Goal: Information Seeking & Learning: Learn about a topic

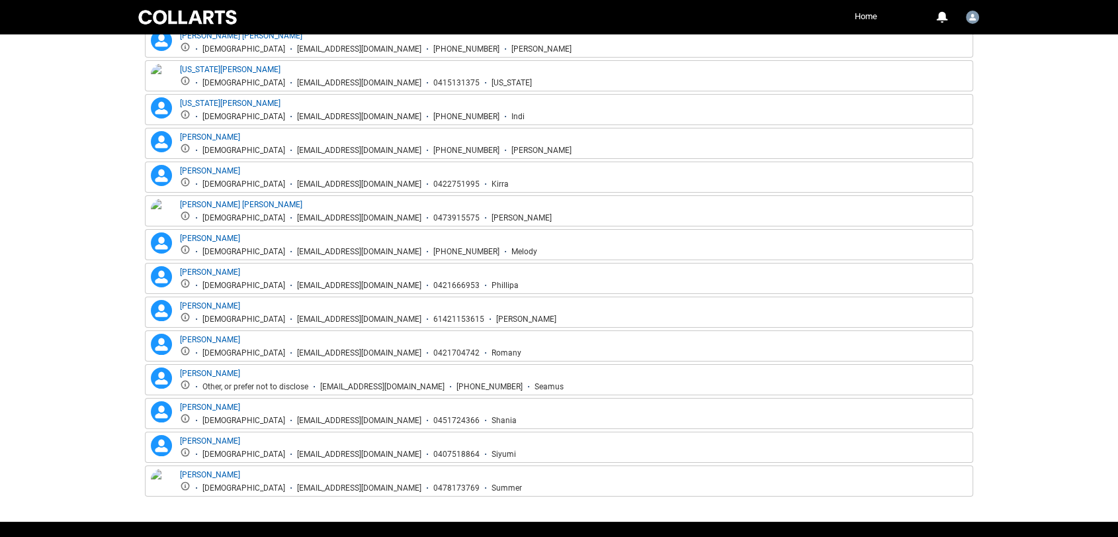
scroll to position [1020, 0]
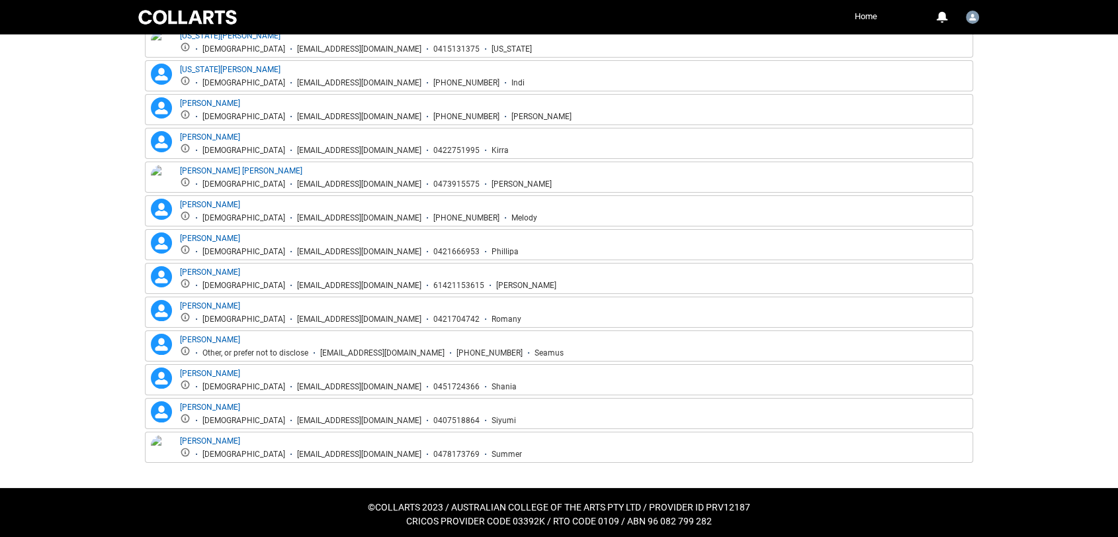
drag, startPoint x: 366, startPoint y: 446, endPoint x: 254, endPoint y: 441, distance: 111.9
click at [254, 447] on ul "[DEMOGRAPHIC_DATA] [EMAIL_ADDRESS][DOMAIN_NAME] 0478173769 Summer" at bounding box center [351, 453] width 342 height 13
copy div "[EMAIL_ADDRESS][DOMAIN_NAME]"
drag, startPoint x: 368, startPoint y: 412, endPoint x: 290, endPoint y: 402, distance: 79.4
click at [290, 402] on div "[PERSON_NAME] [DEMOGRAPHIC_DATA] [EMAIL_ADDRESS][DOMAIN_NAME] 0407518864 Siyumi" at bounding box center [348, 413] width 336 height 24
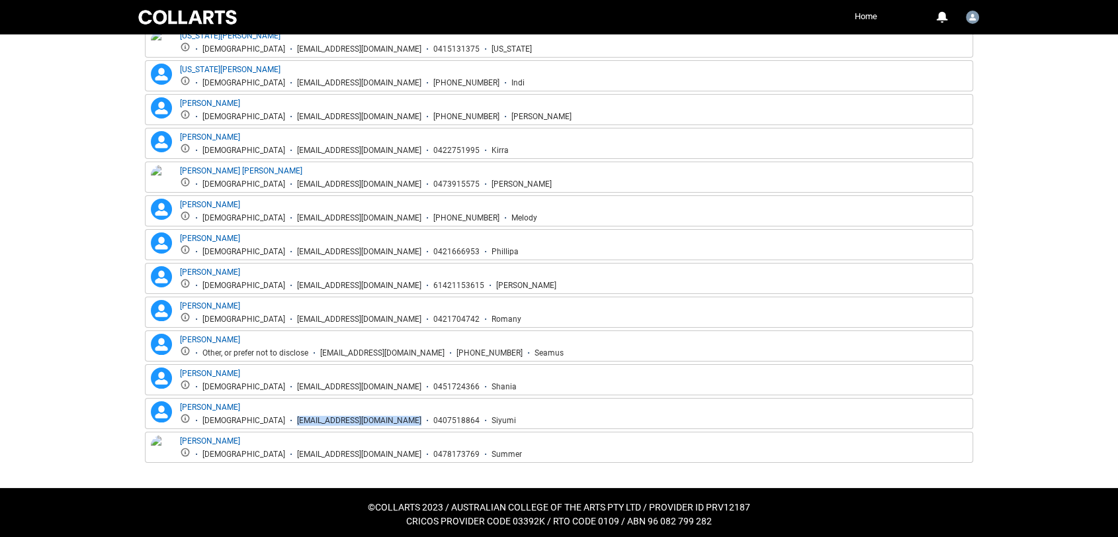
drag, startPoint x: 372, startPoint y: 416, endPoint x: 252, endPoint y: 419, distance: 119.8
click at [243, 421] on div "[PERSON_NAME] [PERSON_NAME] [DEMOGRAPHIC_DATA] [EMAIL_ADDRESS][DOMAIN_NAME] 040…" at bounding box center [559, 413] width 828 height 31
copy div "[EMAIL_ADDRESS][DOMAIN_NAME]"
drag, startPoint x: 374, startPoint y: 382, endPoint x: 238, endPoint y: 381, distance: 135.6
click at [285, 382] on li "[EMAIL_ADDRESS][DOMAIN_NAME]" at bounding box center [353, 387] width 136 height 10
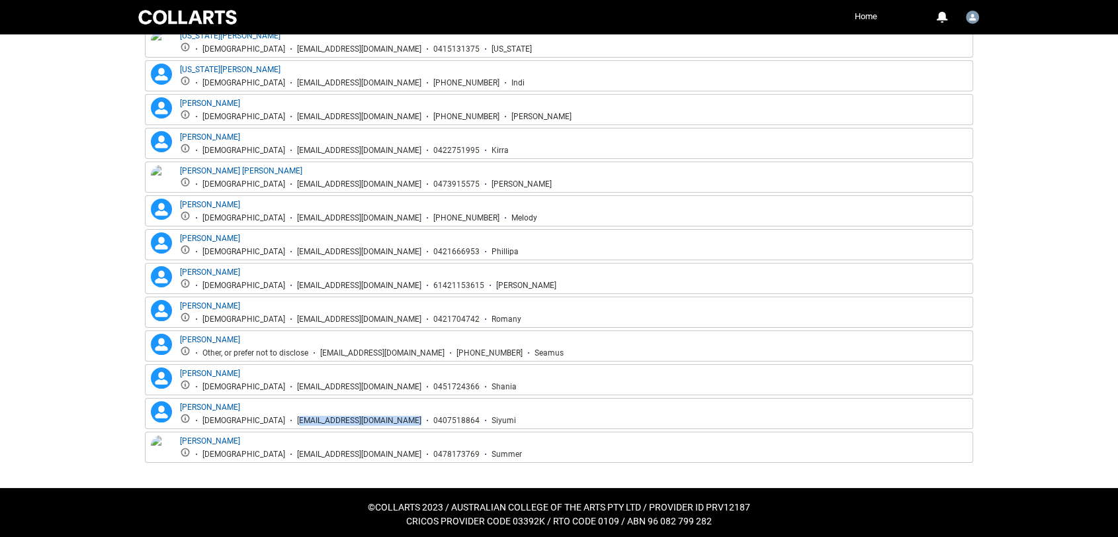
copy div "[EMAIL_ADDRESS][DOMAIN_NAME]"
drag, startPoint x: 455, startPoint y: 345, endPoint x: 418, endPoint y: 339, distance: 37.5
click at [421, 340] on div "[PERSON_NAME] Other, or prefer not to disclose [EMAIL_ADDRESS][DOMAIN_NAME] [PH…" at bounding box center [372, 345] width 384 height 24
copy div "Other, or prefer not to disclose [EMAIL_ADDRESS][DOMAIN_NAME]"
click at [455, 348] on li "[PHONE_NUMBER]" at bounding box center [484, 353] width 78 height 10
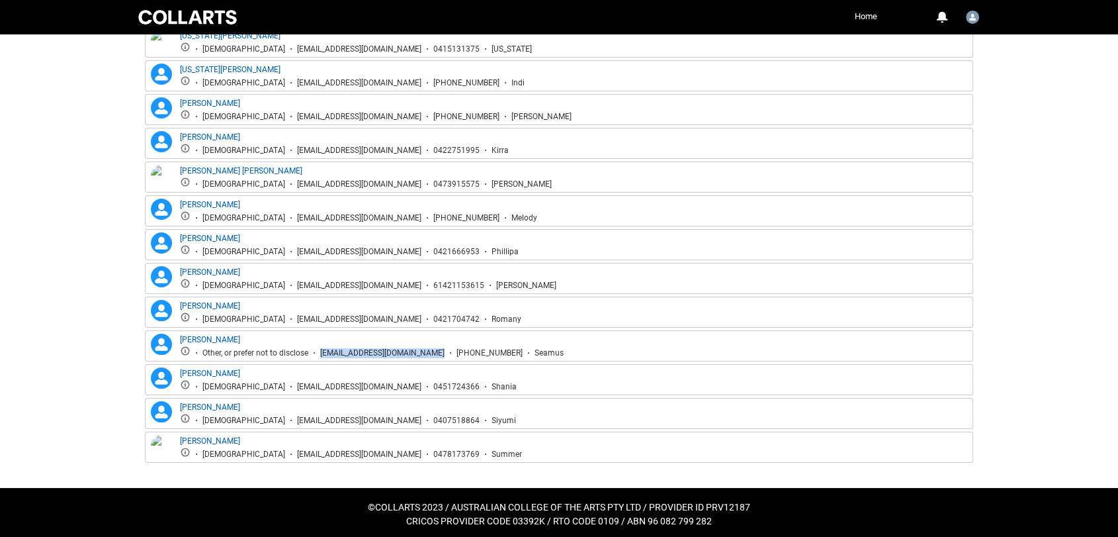
drag, startPoint x: 455, startPoint y: 345, endPoint x: 318, endPoint y: 349, distance: 137.7
click at [314, 350] on ul "Other, or prefer not to disclose [EMAIL_ADDRESS][DOMAIN_NAME] [PHONE_NUMBER] Se…" at bounding box center [372, 351] width 384 height 13
copy div "[EMAIL_ADDRESS][DOMAIN_NAME]"
drag, startPoint x: 374, startPoint y: 315, endPoint x: 234, endPoint y: 311, distance: 140.3
click at [285, 314] on li "[EMAIL_ADDRESS][DOMAIN_NAME]" at bounding box center [353, 319] width 136 height 10
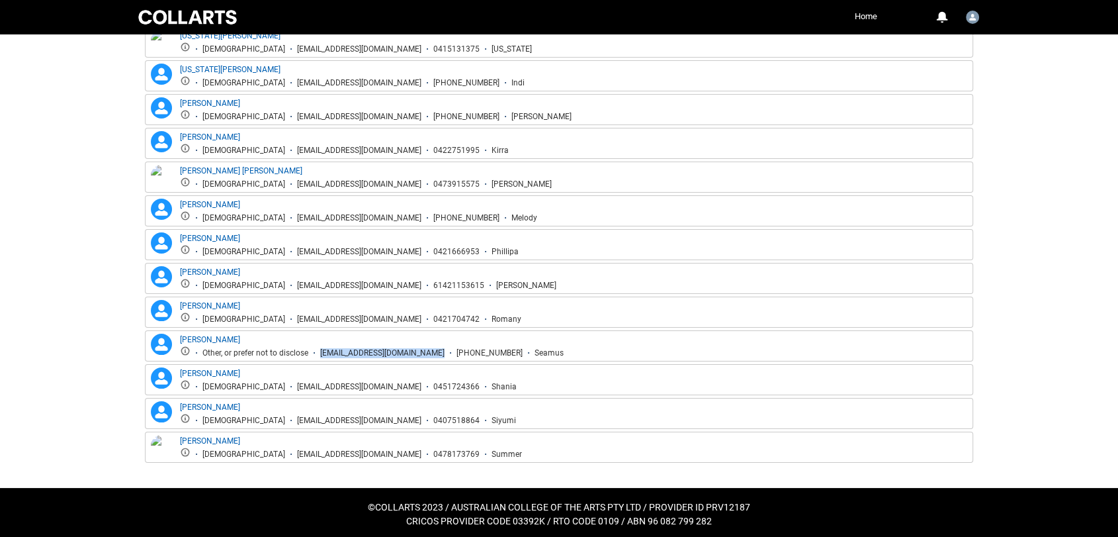
copy div "[EMAIL_ADDRESS][DOMAIN_NAME]"
drag, startPoint x: 369, startPoint y: 279, endPoint x: 239, endPoint y: 286, distance: 129.8
click at [297, 286] on div "[EMAIL_ADDRESS][DOMAIN_NAME]" at bounding box center [359, 286] width 124 height 10
copy div "rburley.20253266@mycollarts.edu.a"
drag, startPoint x: 371, startPoint y: 249, endPoint x: 241, endPoint y: 255, distance: 130.5
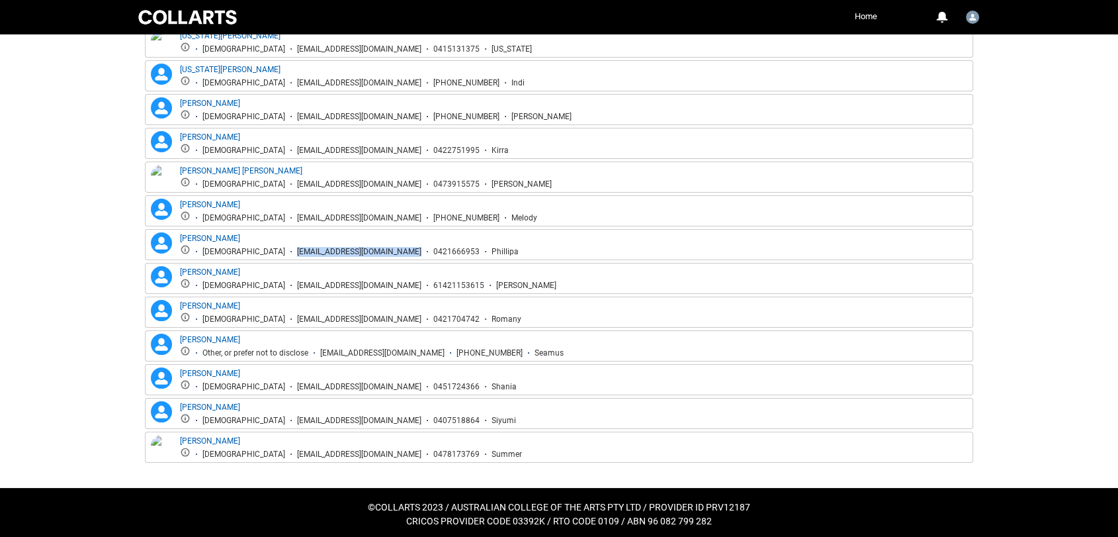
click at [241, 255] on div "[PERSON_NAME] [PERSON_NAME] [DEMOGRAPHIC_DATA] [EMAIL_ADDRESS][DOMAIN_NAME] 042…" at bounding box center [559, 244] width 828 height 31
copy div "[EMAIL_ADDRESS][DOMAIN_NAME]"
drag, startPoint x: 373, startPoint y: 214, endPoint x: 240, endPoint y: 216, distance: 133.0
click at [297, 216] on div "[EMAIL_ADDRESS][DOMAIN_NAME]" at bounding box center [359, 218] width 124 height 10
copy div "mamadi.20253279@mycollarts.edu.a"
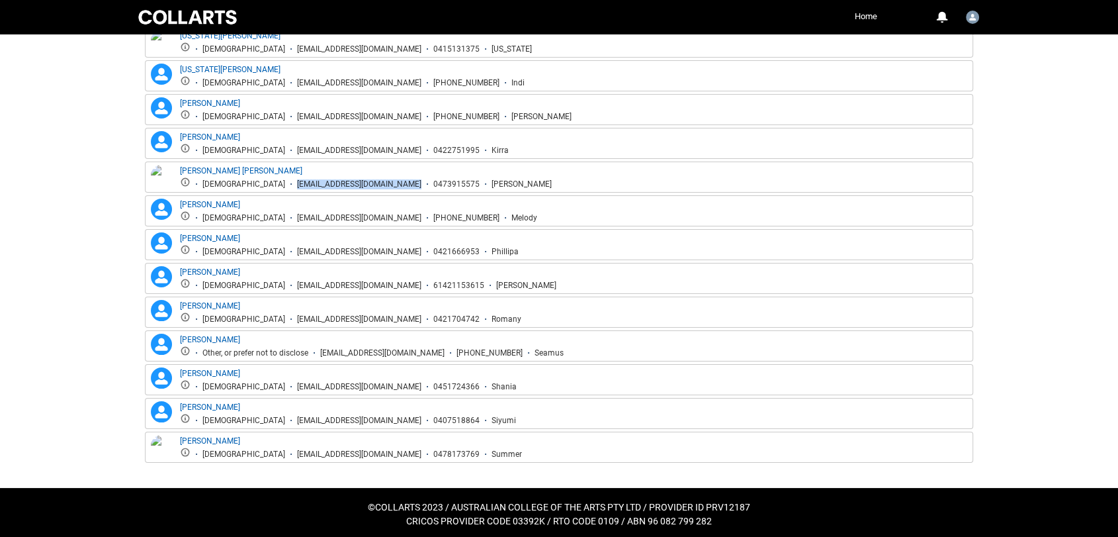
drag, startPoint x: 360, startPoint y: 179, endPoint x: 230, endPoint y: 185, distance: 129.8
click at [230, 185] on ul "[DEMOGRAPHIC_DATA] [EMAIL_ADDRESS][DOMAIN_NAME] 0473915575 [PERSON_NAME]" at bounding box center [366, 183] width 372 height 13
copy div "[EMAIL_ADDRESS][DOMAIN_NAME]"
drag, startPoint x: 370, startPoint y: 144, endPoint x: 240, endPoint y: 147, distance: 130.4
click at [297, 147] on div "[EMAIL_ADDRESS][DOMAIN_NAME]" at bounding box center [359, 151] width 124 height 10
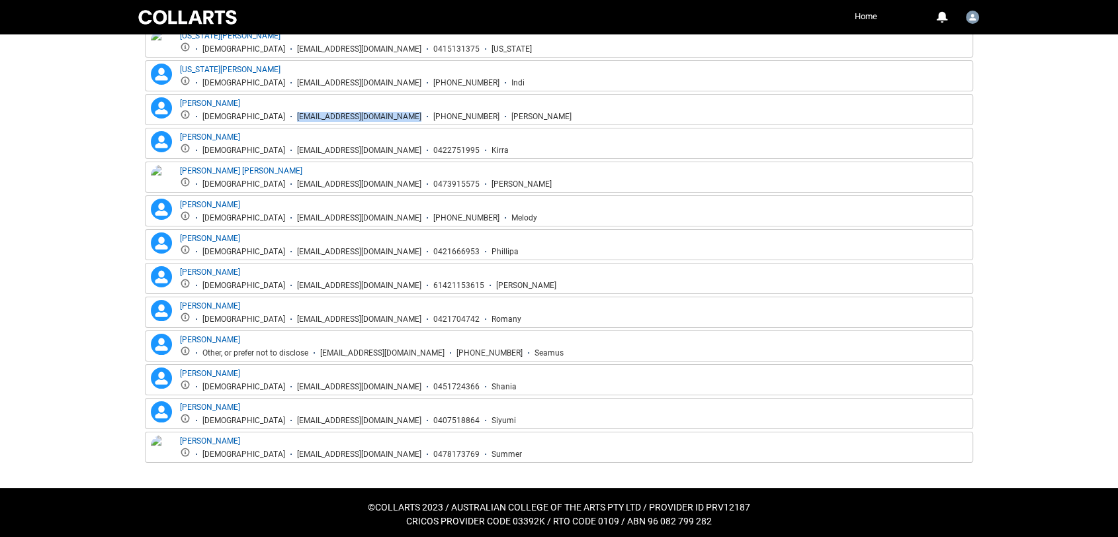
drag, startPoint x: 359, startPoint y: 113, endPoint x: 230, endPoint y: 118, distance: 128.5
click at [230, 118] on div "[PERSON_NAME] [PERSON_NAME] [DEMOGRAPHIC_DATA] [EMAIL_ADDRESS][DOMAIN_NAME] [PH…" at bounding box center [559, 109] width 828 height 31
drag, startPoint x: 368, startPoint y: 77, endPoint x: 239, endPoint y: 81, distance: 129.1
click at [285, 81] on li "[EMAIL_ADDRESS][DOMAIN_NAME]" at bounding box center [353, 83] width 136 height 10
drag, startPoint x: 372, startPoint y: 45, endPoint x: 232, endPoint y: 49, distance: 141.0
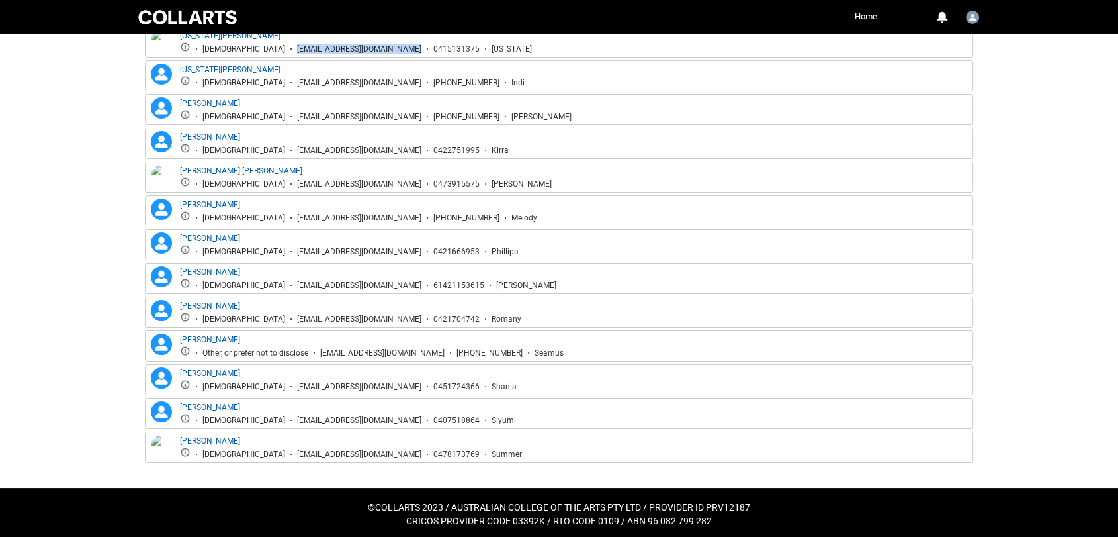
click at [232, 49] on ul "[DEMOGRAPHIC_DATA] [EMAIL_ADDRESS][DOMAIN_NAME] 0415131375 [US_STATE]" at bounding box center [356, 48] width 352 height 13
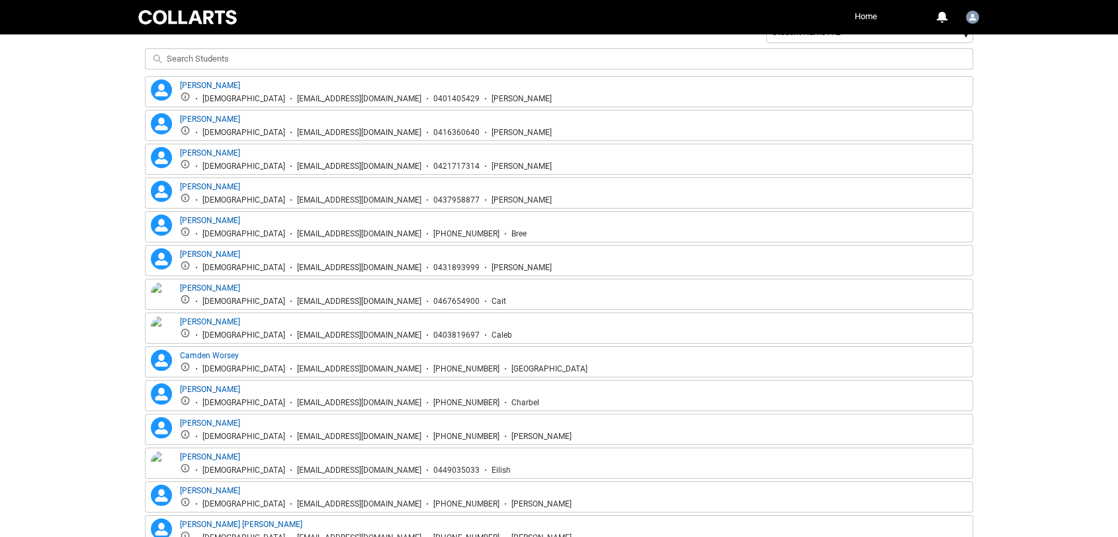
scroll to position [505, 0]
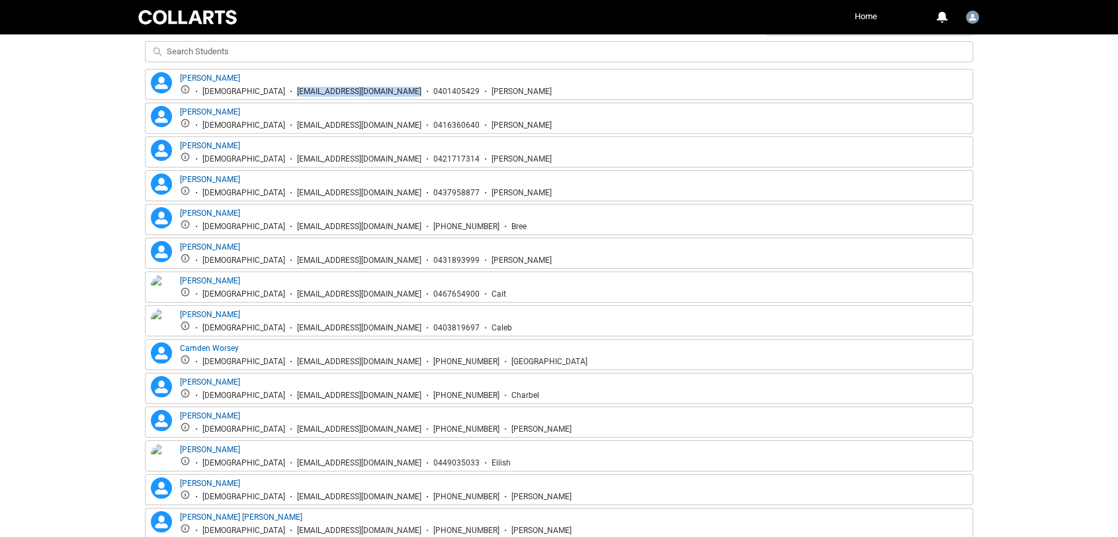
drag, startPoint x: 365, startPoint y: 93, endPoint x: 240, endPoint y: 96, distance: 124.4
click at [240, 96] on div "[PERSON_NAME] [PERSON_NAME] [DEMOGRAPHIC_DATA] [EMAIL_ADDRESS][DOMAIN_NAME] 040…" at bounding box center [559, 84] width 828 height 31
click at [421, 121] on li "0416360640" at bounding box center [450, 125] width 58 height 10
click at [421, 124] on li "0416360640" at bounding box center [450, 125] width 58 height 10
drag, startPoint x: 372, startPoint y: 124, endPoint x: 305, endPoint y: 123, distance: 66.8
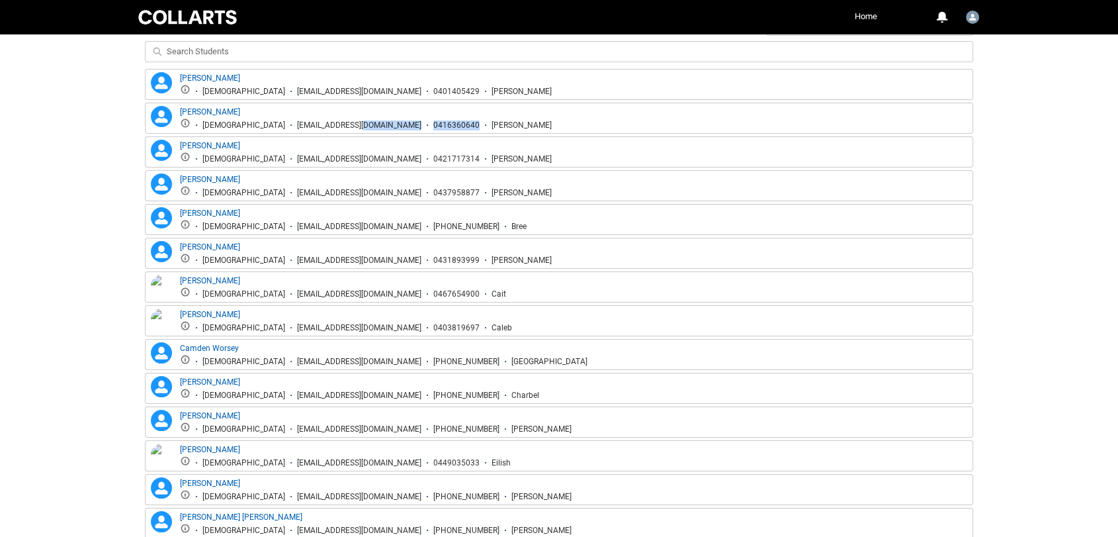
click at [305, 123] on ul "[DEMOGRAPHIC_DATA] [EMAIL_ADDRESS][DOMAIN_NAME] 0416360640 [PERSON_NAME]" at bounding box center [366, 124] width 372 height 13
click at [345, 122] on div "[EMAIL_ADDRESS][DOMAIN_NAME]" at bounding box center [359, 125] width 124 height 10
drag, startPoint x: 370, startPoint y: 121, endPoint x: 239, endPoint y: 126, distance: 131.1
click at [285, 126] on li "[EMAIL_ADDRESS][DOMAIN_NAME]" at bounding box center [353, 125] width 136 height 10
drag, startPoint x: 371, startPoint y: 160, endPoint x: 239, endPoint y: 162, distance: 132.3
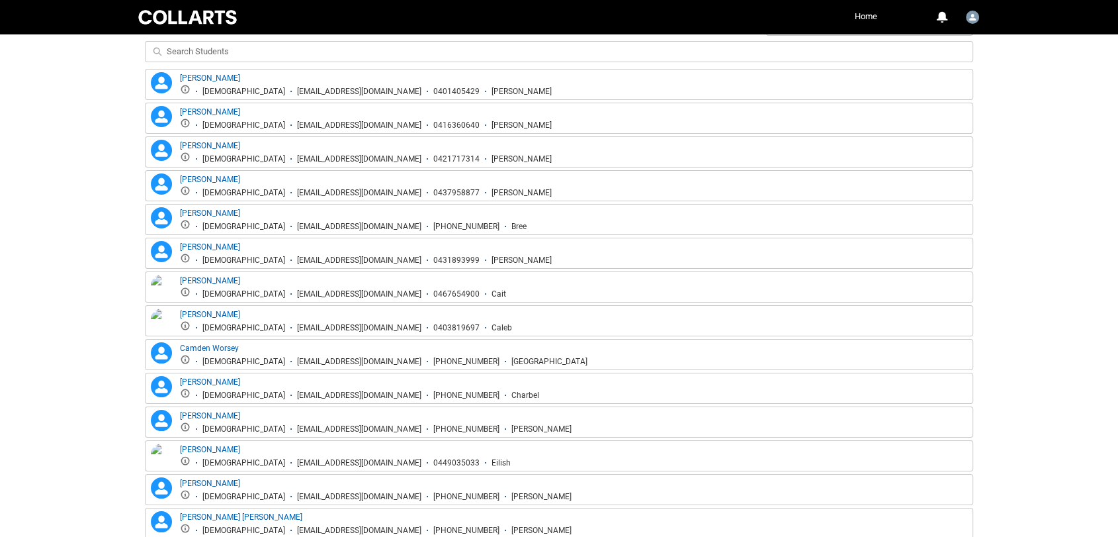
click at [285, 162] on li "[EMAIL_ADDRESS][DOMAIN_NAME]" at bounding box center [353, 159] width 136 height 10
drag, startPoint x: 376, startPoint y: 191, endPoint x: 239, endPoint y: 198, distance: 136.4
click at [239, 198] on div "[PERSON_NAME] [PERSON_NAME] [DEMOGRAPHIC_DATA] [EMAIL_ADDRESS][DOMAIN_NAME] 043…" at bounding box center [559, 185] width 828 height 31
drag, startPoint x: 375, startPoint y: 224, endPoint x: 255, endPoint y: 218, distance: 119.9
click at [255, 219] on ul "[DEMOGRAPHIC_DATA] [EMAIL_ADDRESS][DOMAIN_NAME] [PHONE_NUMBER] Bree" at bounding box center [353, 225] width 347 height 13
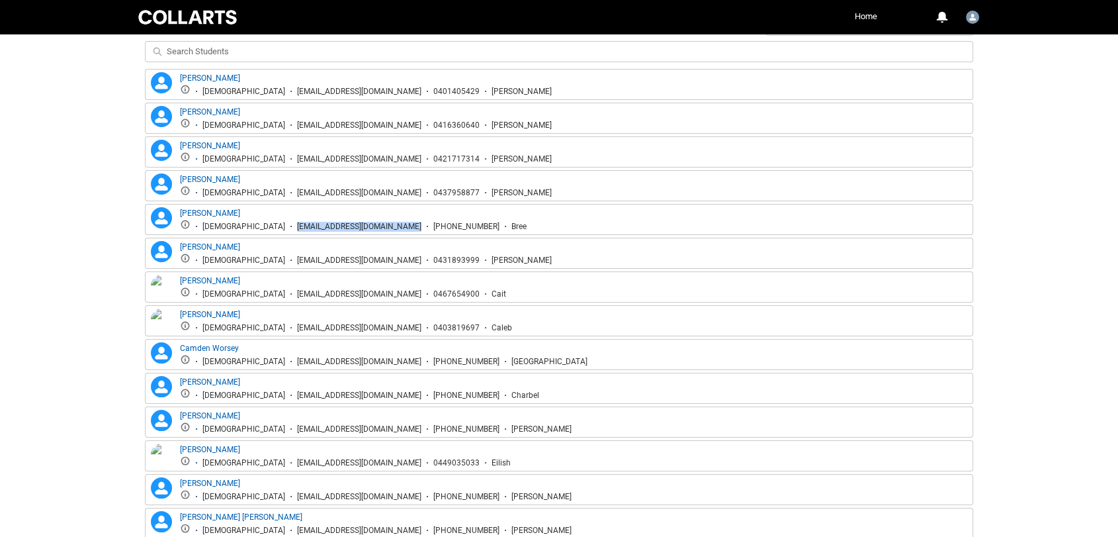
drag, startPoint x: 373, startPoint y: 254, endPoint x: 275, endPoint y: 252, distance: 97.9
click at [275, 253] on ul "[DEMOGRAPHIC_DATA] [EMAIL_ADDRESS][DOMAIN_NAME] 0431893999 [PERSON_NAME]" at bounding box center [366, 259] width 372 height 13
drag, startPoint x: 376, startPoint y: 294, endPoint x: 236, endPoint y: 290, distance: 140.3
click at [285, 290] on li "[EMAIL_ADDRESS][DOMAIN_NAME]" at bounding box center [353, 294] width 136 height 10
drag, startPoint x: 366, startPoint y: 324, endPoint x: 224, endPoint y: 325, distance: 142.2
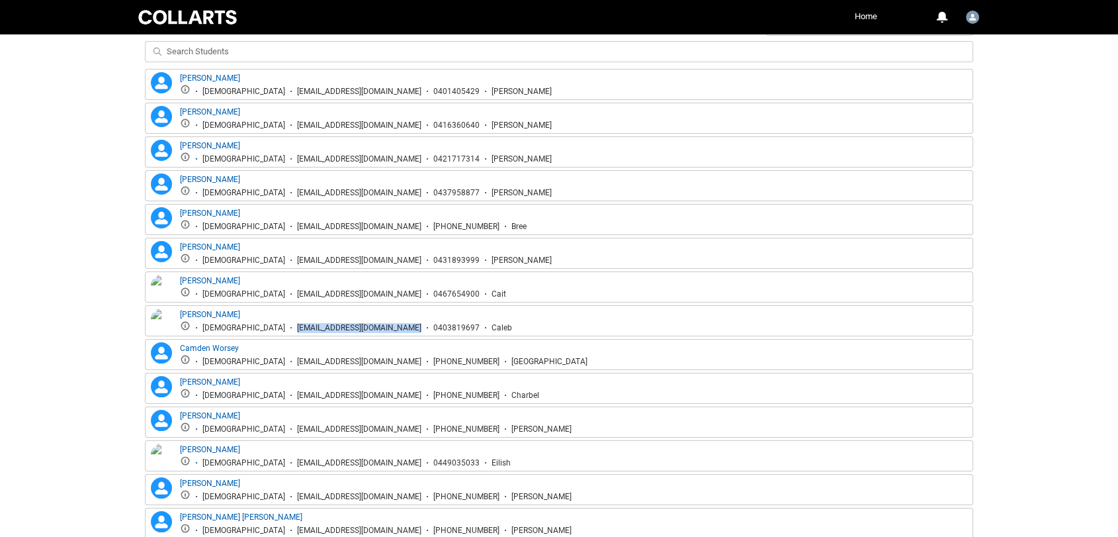
click at [230, 328] on ul "[DEMOGRAPHIC_DATA] [EMAIL_ADDRESS][DOMAIN_NAME] 0403819697 Caleb" at bounding box center [346, 326] width 332 height 13
drag, startPoint x: 376, startPoint y: 357, endPoint x: 212, endPoint y: 355, distance: 163.4
click at [241, 361] on ul "[DEMOGRAPHIC_DATA] [EMAIL_ADDRESS][DOMAIN_NAME] [PHONE_NUMBER] [GEOGRAPHIC_DATA]" at bounding box center [384, 360] width 408 height 13
drag, startPoint x: 361, startPoint y: 391, endPoint x: 229, endPoint y: 392, distance: 131.7
click at [285, 392] on li "[EMAIL_ADDRESS][DOMAIN_NAME]" at bounding box center [353, 395] width 136 height 10
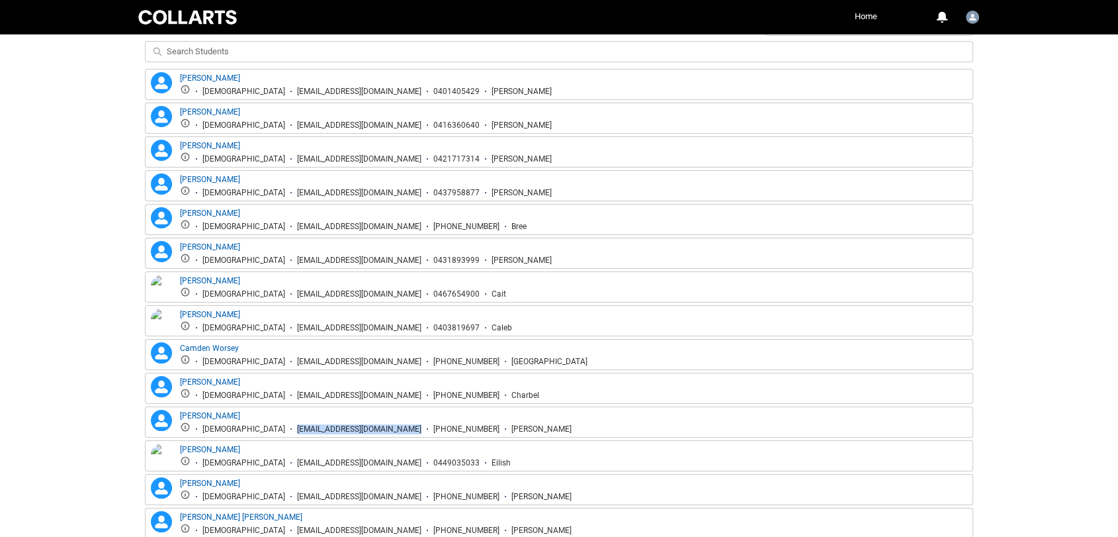
drag, startPoint x: 365, startPoint y: 425, endPoint x: 240, endPoint y: 424, distance: 125.0
click at [240, 424] on ul "[DEMOGRAPHIC_DATA] [EMAIL_ADDRESS][DOMAIN_NAME] [PHONE_NUMBER] [PERSON_NAME]" at bounding box center [376, 427] width 392 height 13
drag, startPoint x: 363, startPoint y: 456, endPoint x: 236, endPoint y: 465, distance: 126.7
click at [236, 465] on div "[PERSON_NAME] [DEMOGRAPHIC_DATA] [EMAIL_ADDRESS][DOMAIN_NAME] 0449035033 Eilish" at bounding box center [559, 455] width 828 height 31
drag, startPoint x: 380, startPoint y: 492, endPoint x: 239, endPoint y: 494, distance: 140.9
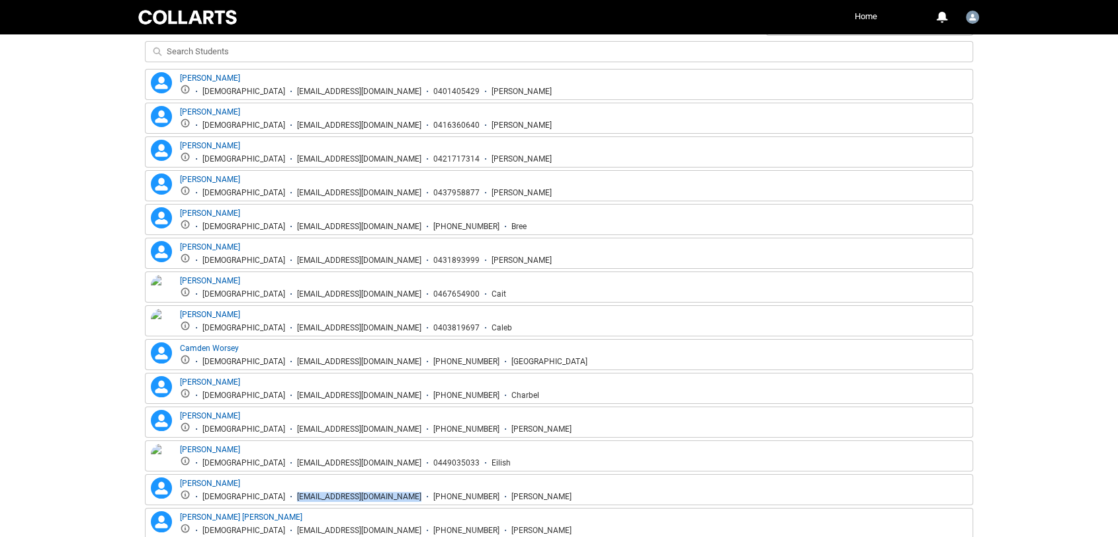
click at [239, 494] on ul "[DEMOGRAPHIC_DATA] [EMAIL_ADDRESS][DOMAIN_NAME] [PHONE_NUMBER] [PERSON_NAME]" at bounding box center [376, 495] width 392 height 13
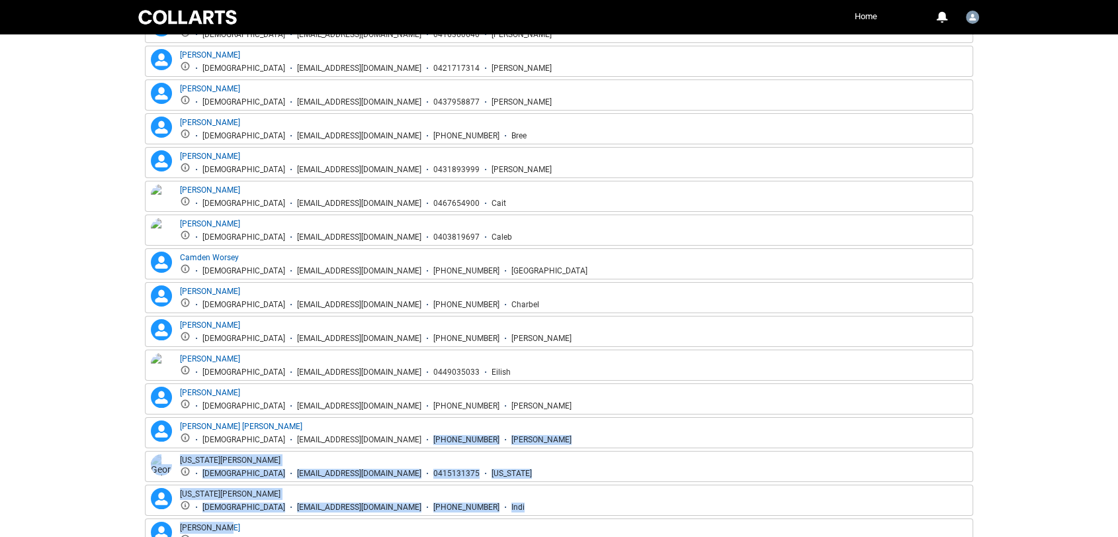
scroll to position [598, 0]
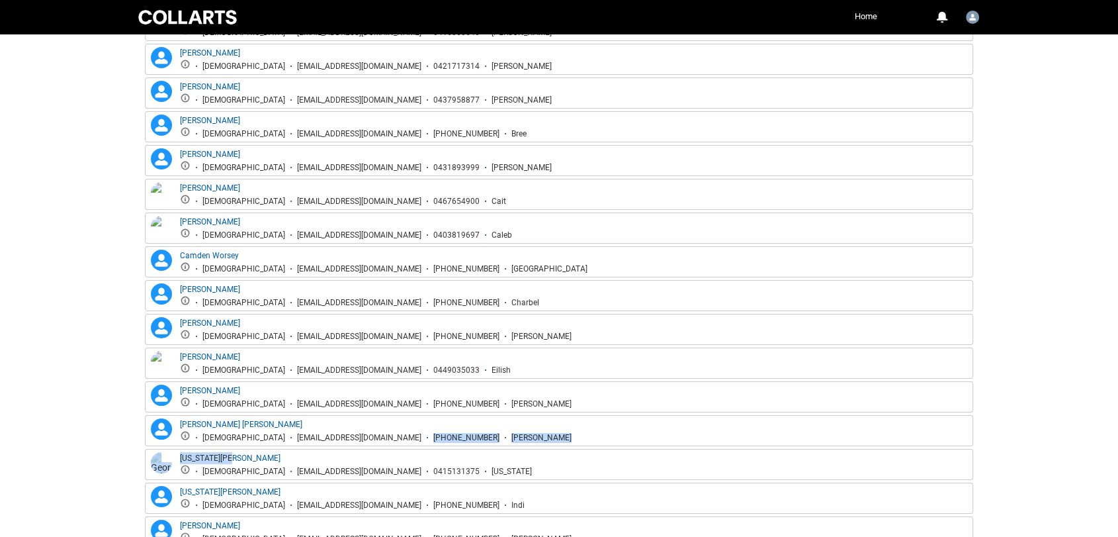
drag, startPoint x: 368, startPoint y: 527, endPoint x: 316, endPoint y: 424, distance: 115.4
click at [314, 439] on ul "[DEMOGRAPHIC_DATA] [EMAIL_ADDRESS][DOMAIN_NAME] [PHONE_NUMBER] [PERSON_NAME]" at bounding box center [376, 436] width 392 height 13
click at [357, 433] on div "[EMAIL_ADDRESS][DOMAIN_NAME]" at bounding box center [359, 438] width 124 height 10
drag, startPoint x: 368, startPoint y: 432, endPoint x: 239, endPoint y: 435, distance: 129.0
click at [239, 435] on ul "[DEMOGRAPHIC_DATA] [EMAIL_ADDRESS][DOMAIN_NAME] [PHONE_NUMBER] [PERSON_NAME]" at bounding box center [376, 436] width 392 height 13
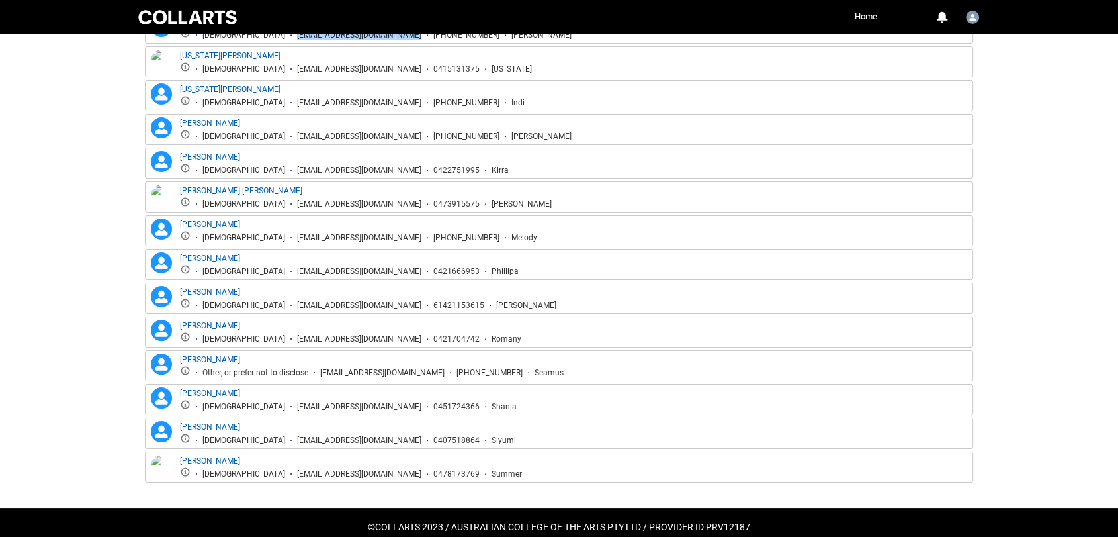
scroll to position [1020, 0]
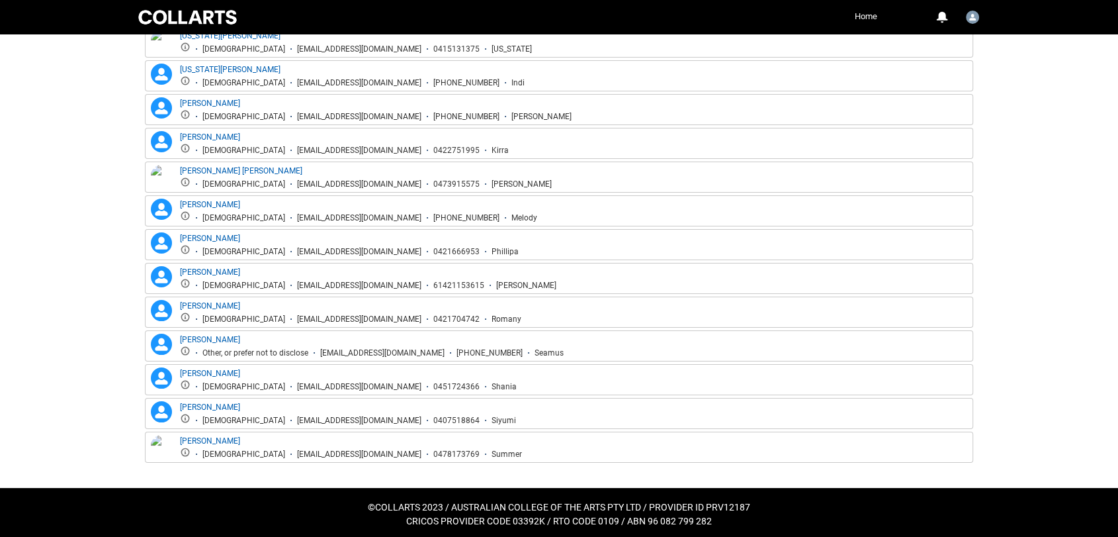
click at [865, 7] on link "Home" at bounding box center [865, 17] width 29 height 20
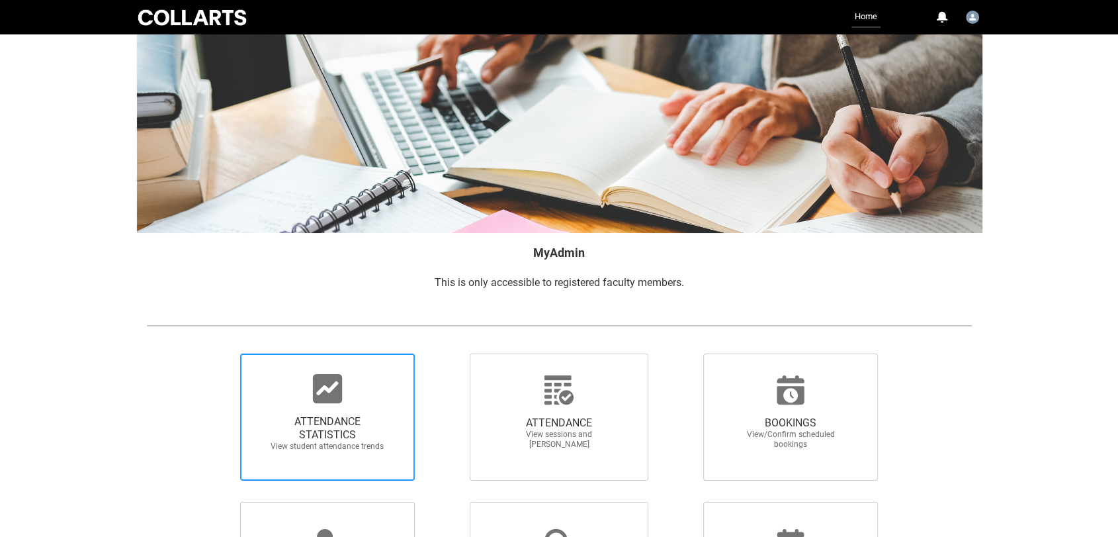
click at [338, 388] on icon at bounding box center [327, 388] width 29 height 29
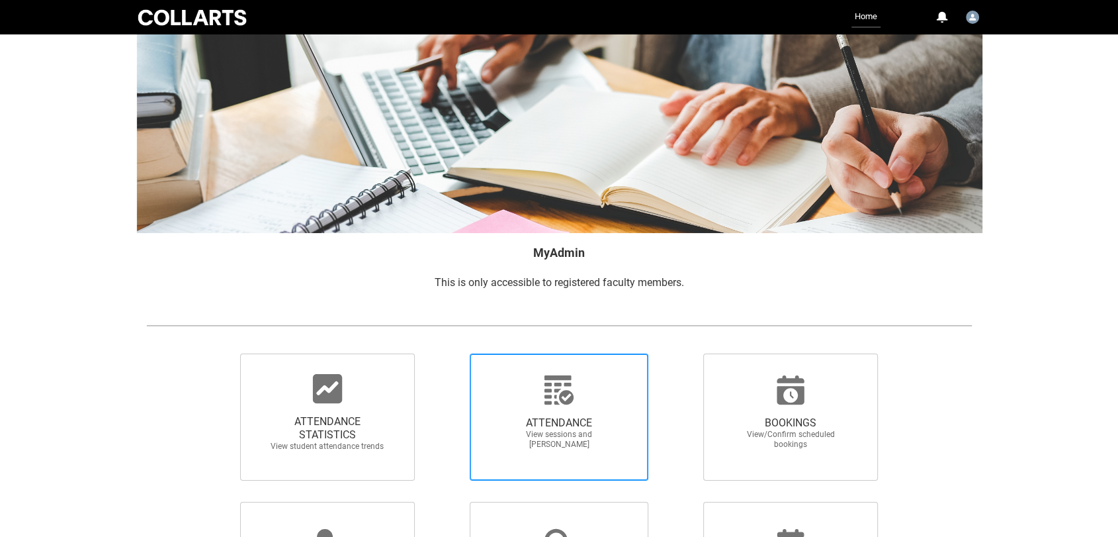
click at [592, 421] on span "ATTENDANCE" at bounding box center [559, 422] width 116 height 13
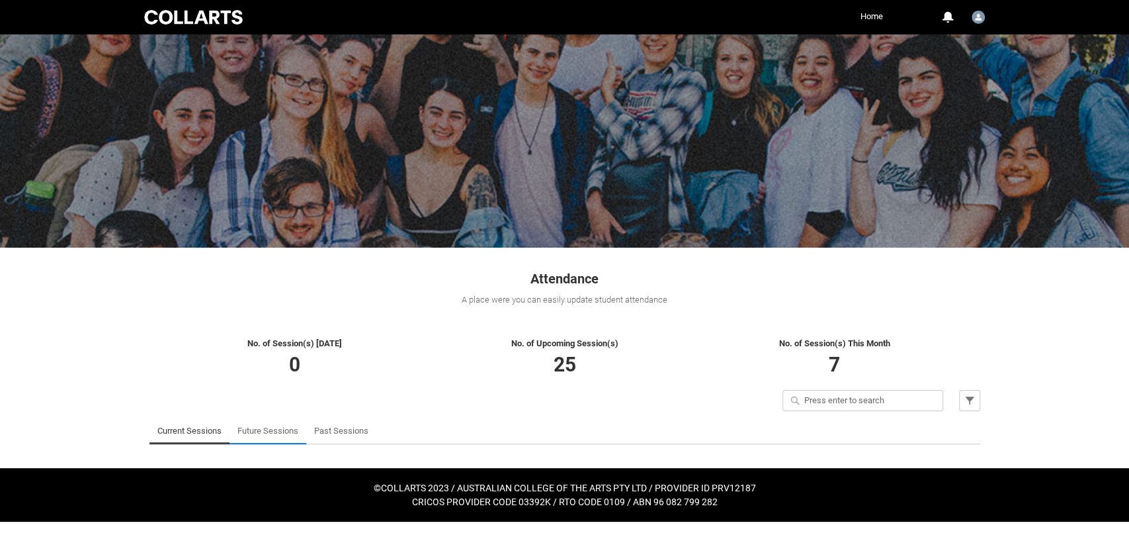
click at [269, 422] on link "Future Sessions" at bounding box center [268, 430] width 61 height 26
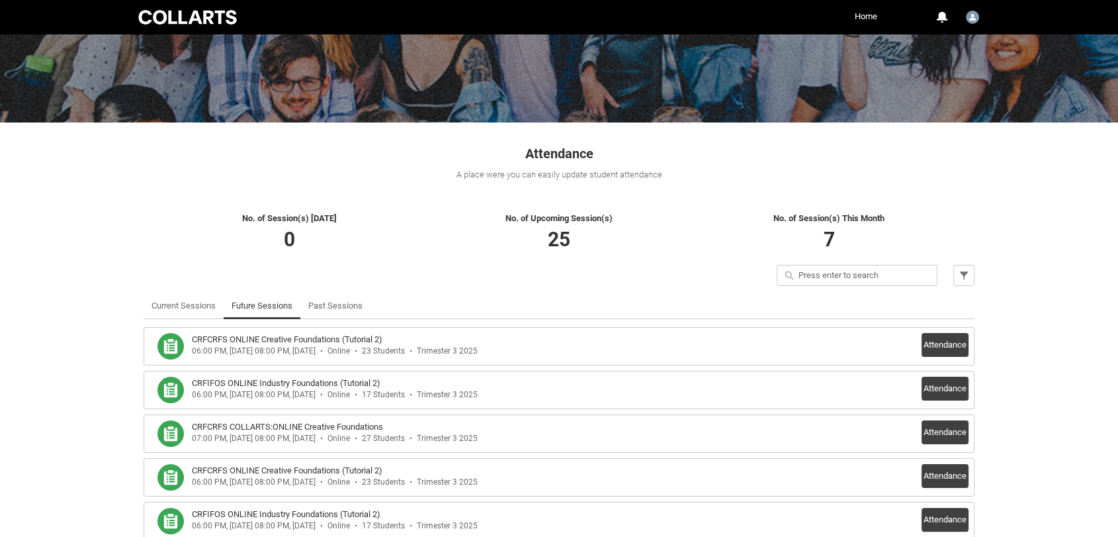
scroll to position [147, 0]
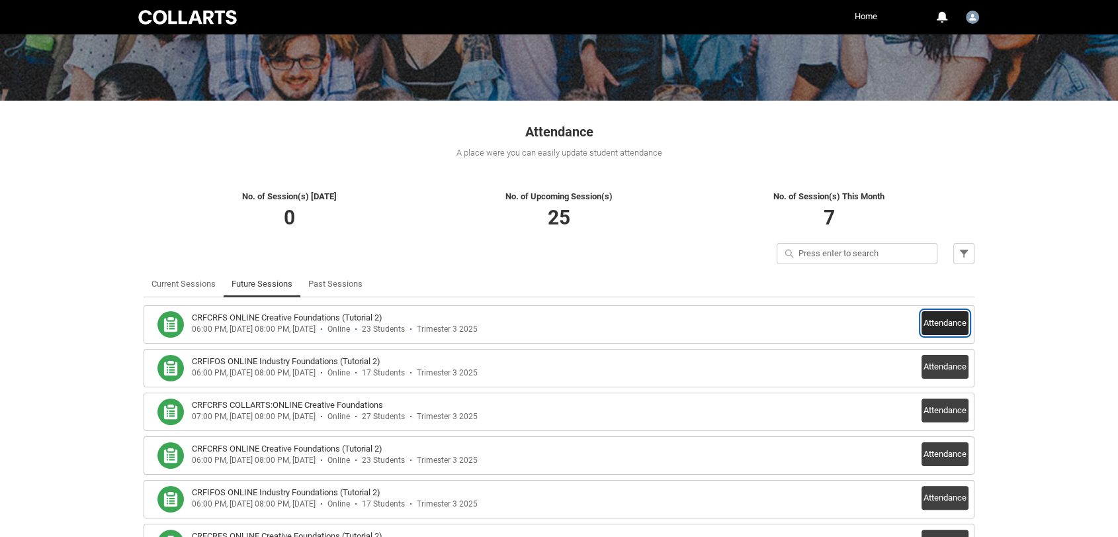
click at [931, 327] on button "Attendance" at bounding box center [945, 323] width 47 height 24
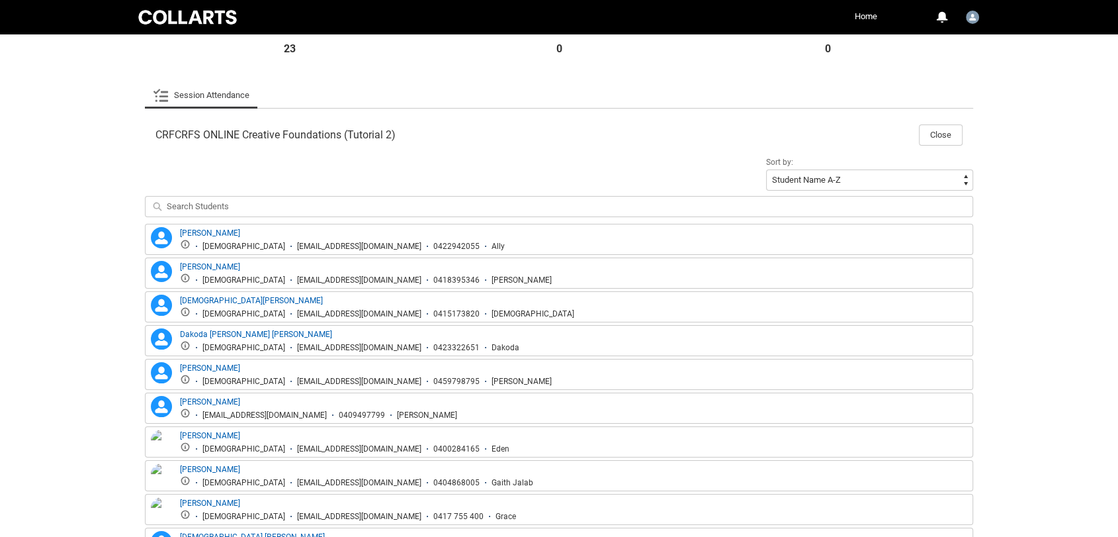
scroll to position [151, 0]
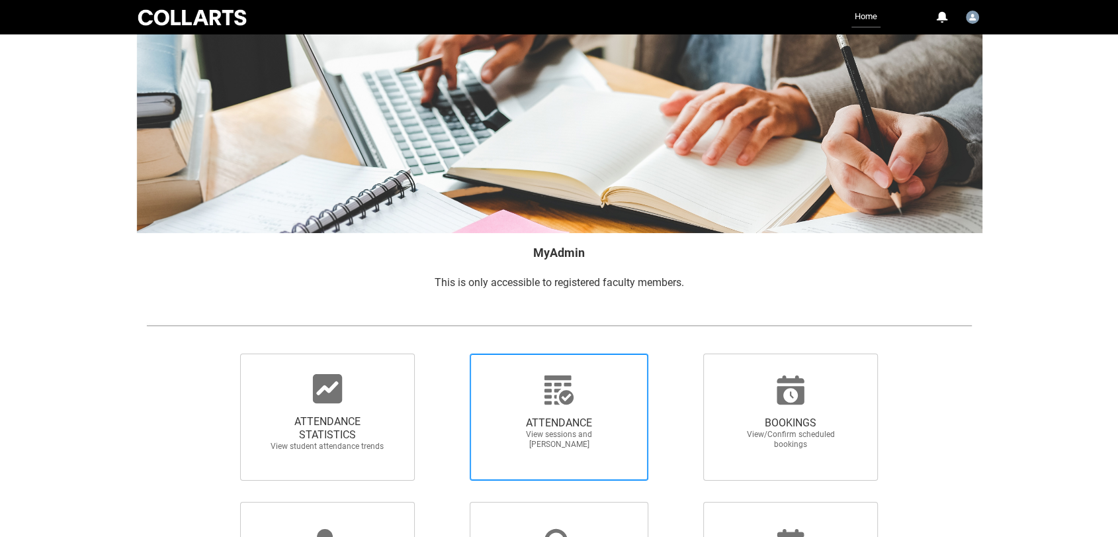
click at [587, 442] on span "View sessions and [PERSON_NAME]" at bounding box center [559, 439] width 116 height 20
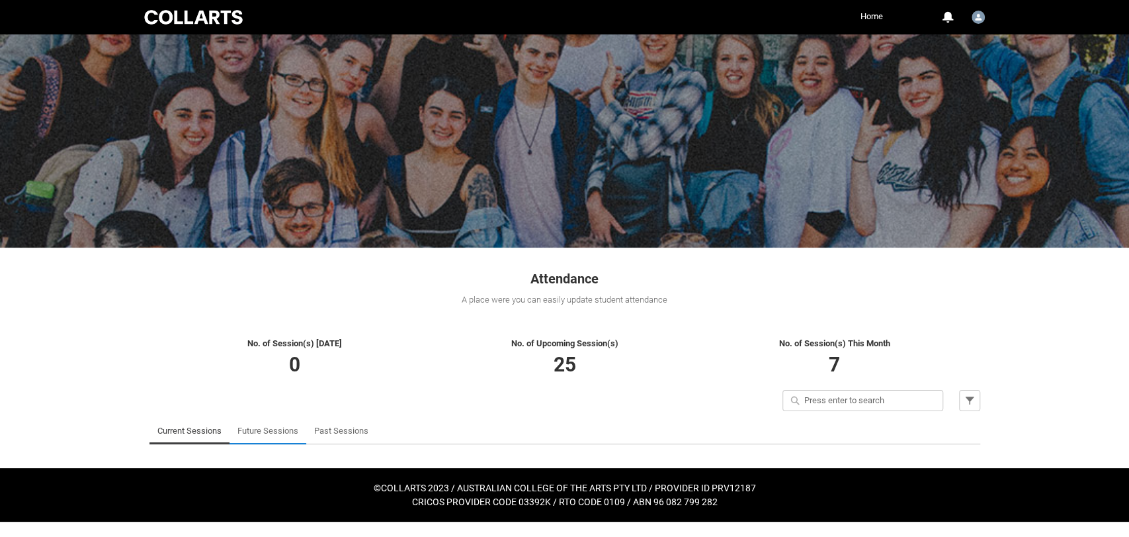
click at [275, 436] on link "Future Sessions" at bounding box center [268, 430] width 61 height 26
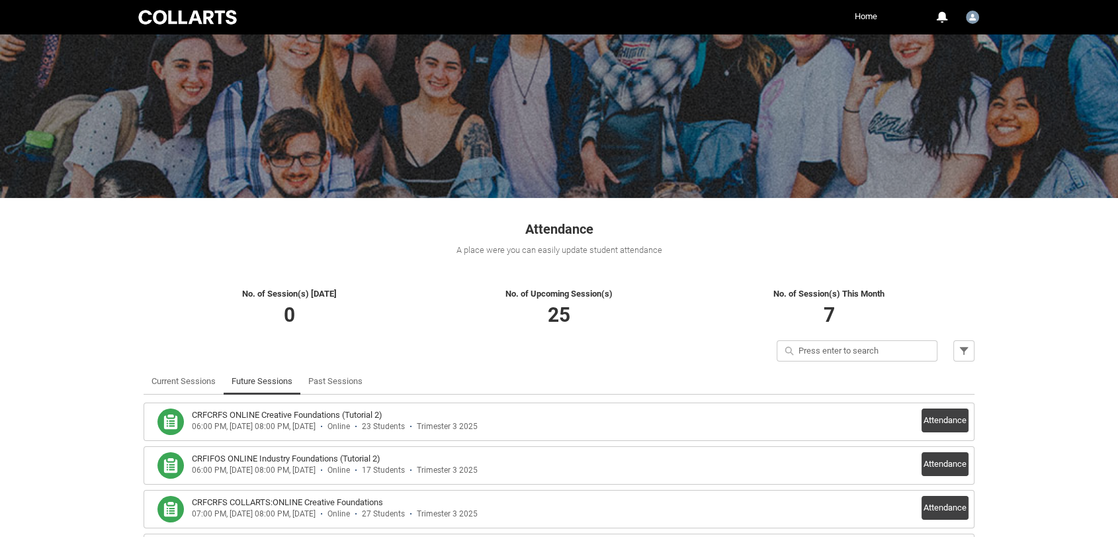
scroll to position [73, 0]
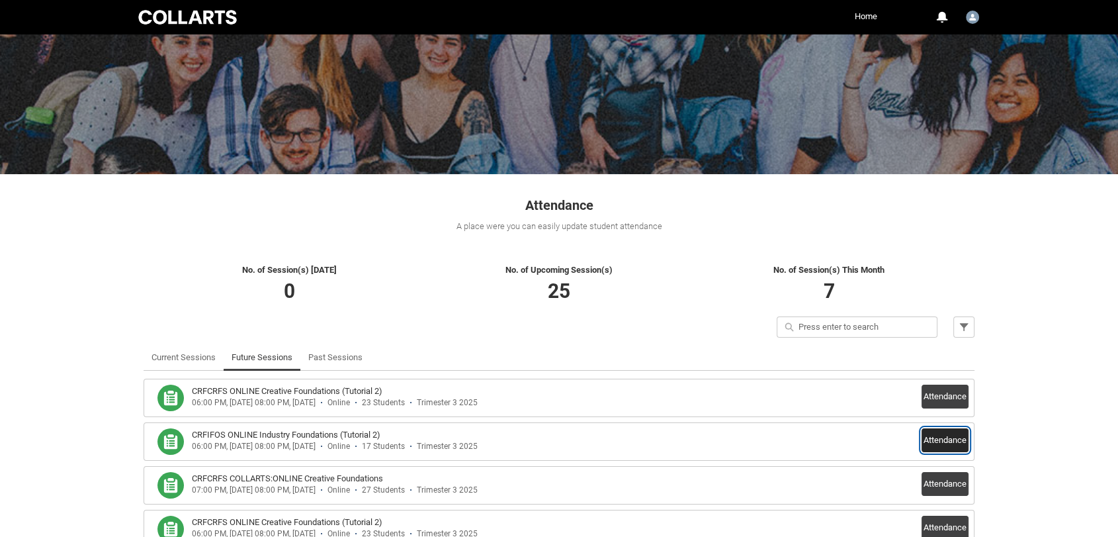
click at [944, 436] on button "Attendance" at bounding box center [945, 440] width 47 height 24
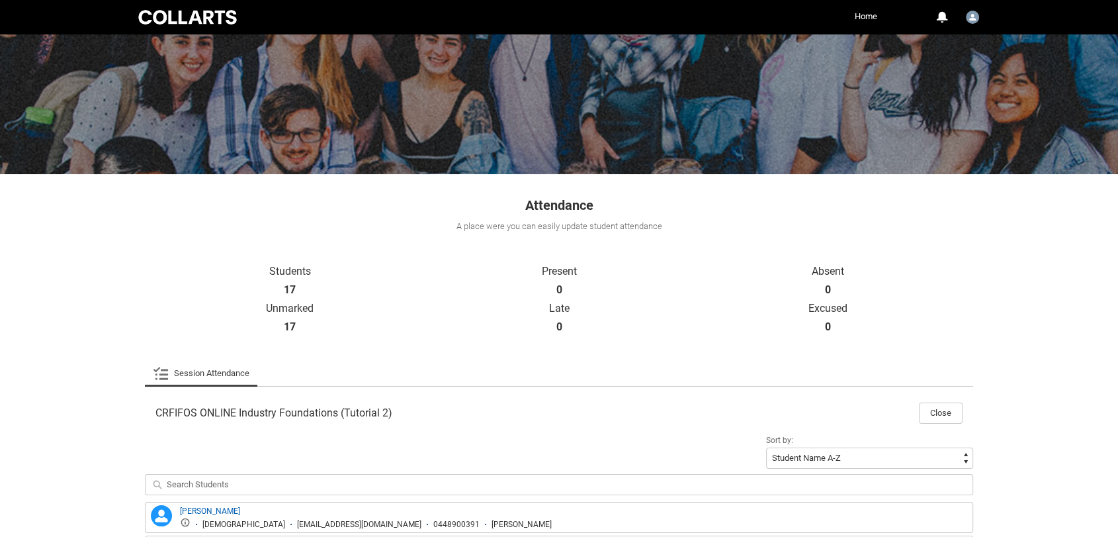
click at [200, 371] on link "Session Attendance" at bounding box center [201, 373] width 97 height 26
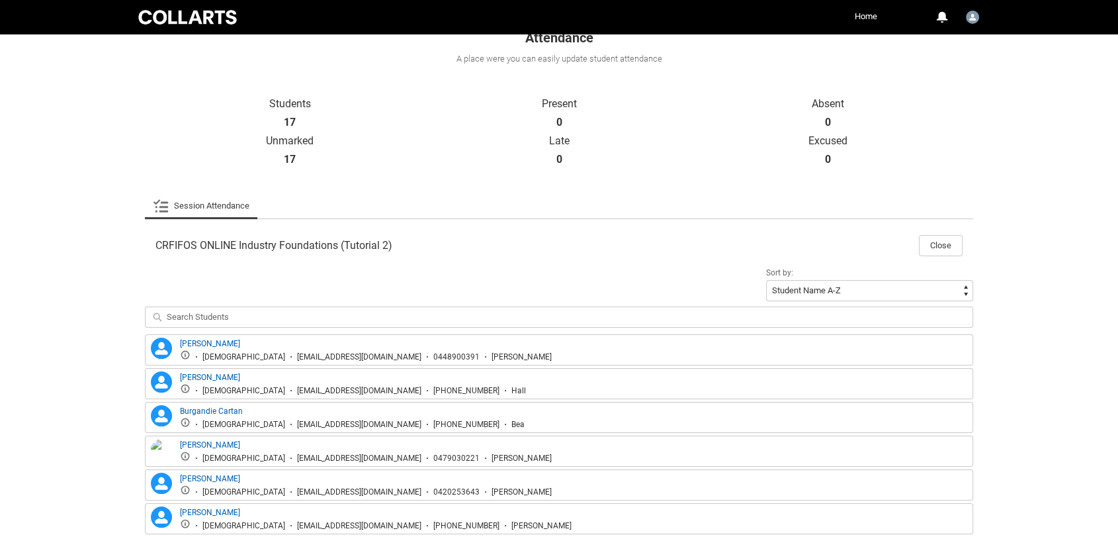
scroll to position [367, 0]
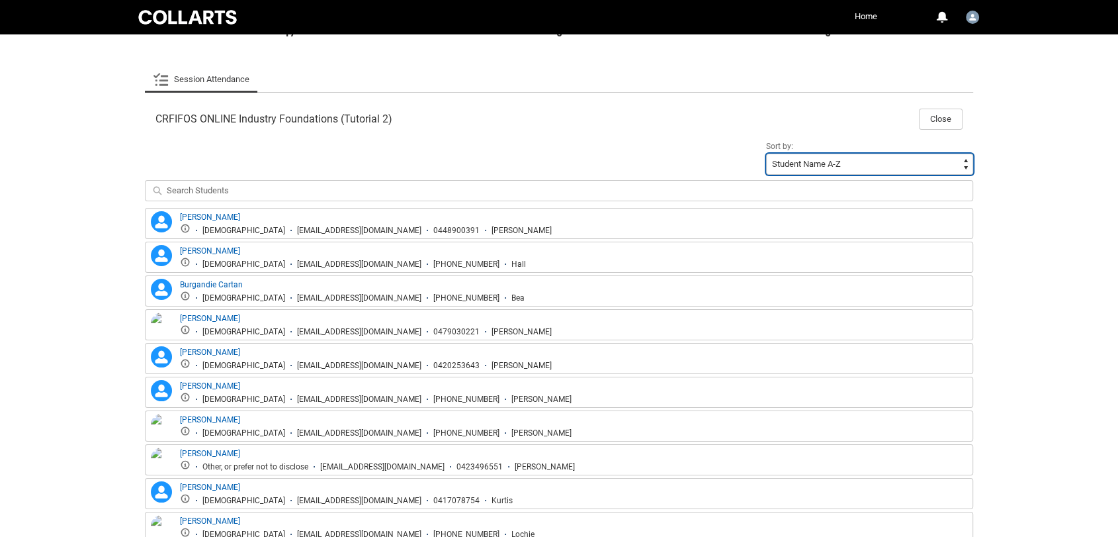
click at [890, 165] on select "Student Name A-Z Student Name Z-A Student Last Name A-Z Student Last Name Z-A" at bounding box center [869, 163] width 207 height 21
drag, startPoint x: 887, startPoint y: 172, endPoint x: 885, endPoint y: 183, distance: 11.4
click at [885, 179] on div "Sort by: Student Name A-Z Student Name Z-A Student Last Name A-Z Student Last N…" at bounding box center [559, 173] width 828 height 70
